Goal: Navigation & Orientation: Find specific page/section

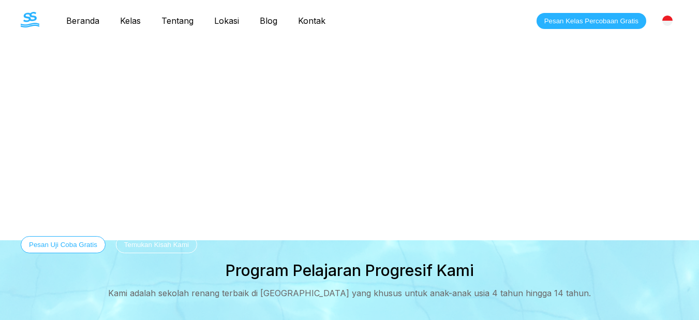
click at [173, 14] on nav "Beranda Kelas Tentang Lokasi Blog Kontak" at bounding box center [196, 21] width 280 height 18
click at [179, 23] on link "Tentang" at bounding box center [177, 21] width 53 height 10
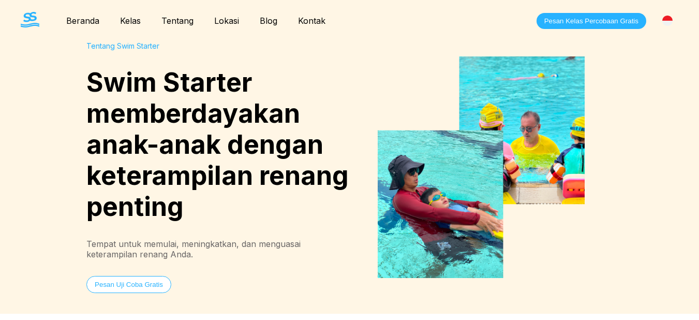
click at [74, 22] on link "Beranda" at bounding box center [83, 21] width 54 height 10
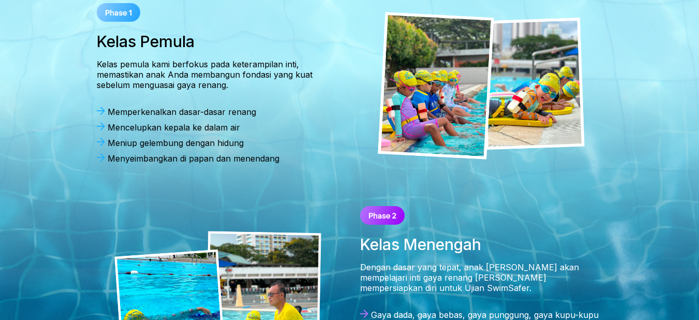
scroll to position [311, 0]
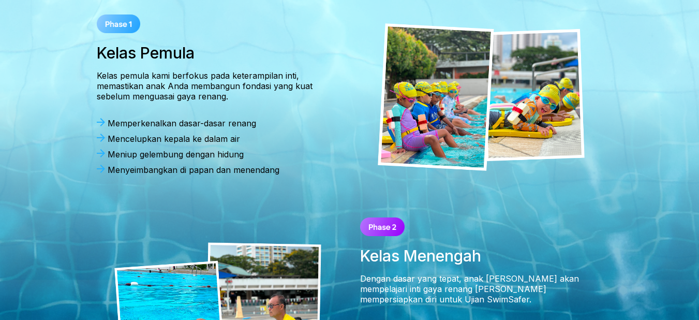
click at [374, 231] on img at bounding box center [382, 226] width 45 height 19
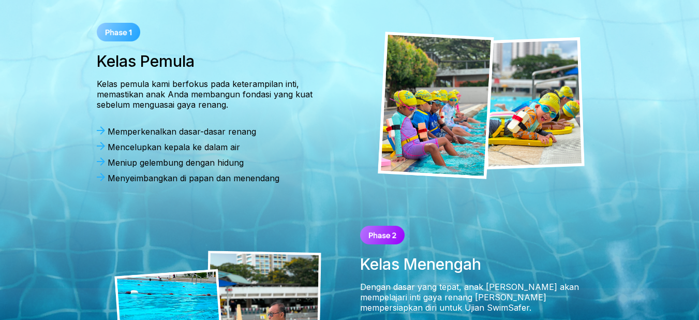
scroll to position [0, 0]
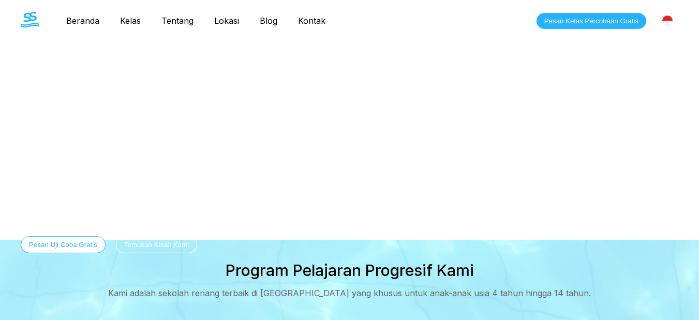
click at [222, 22] on link "Lokasi" at bounding box center [227, 21] width 46 height 10
